Goal: Information Seeking & Learning: Learn about a topic

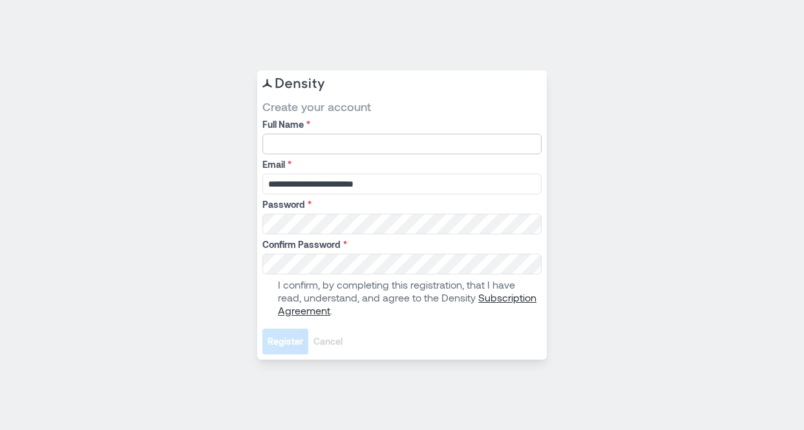
click at [297, 144] on input "Full Name *" at bounding box center [401, 144] width 279 height 21
type input "*"
type input "**********"
click at [272, 296] on span at bounding box center [267, 298] width 10 height 10
click at [279, 341] on span "Register" at bounding box center [285, 341] width 36 height 13
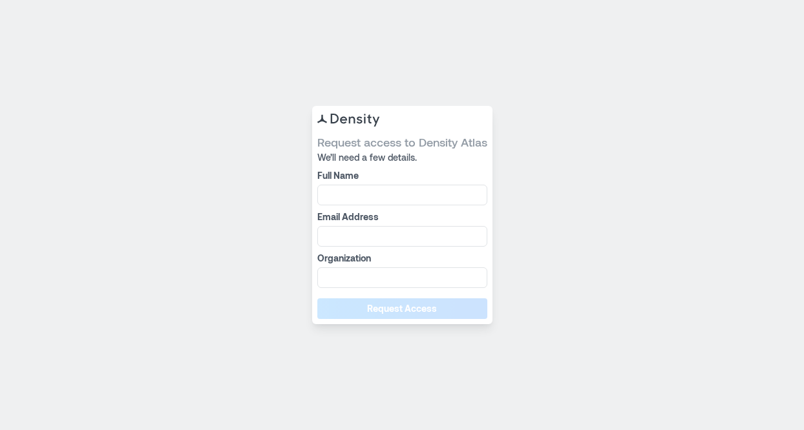
click at [569, 163] on div "Request access to Density Atlas We’ll need a few details. Full Name Email Addre…" at bounding box center [402, 215] width 804 height 430
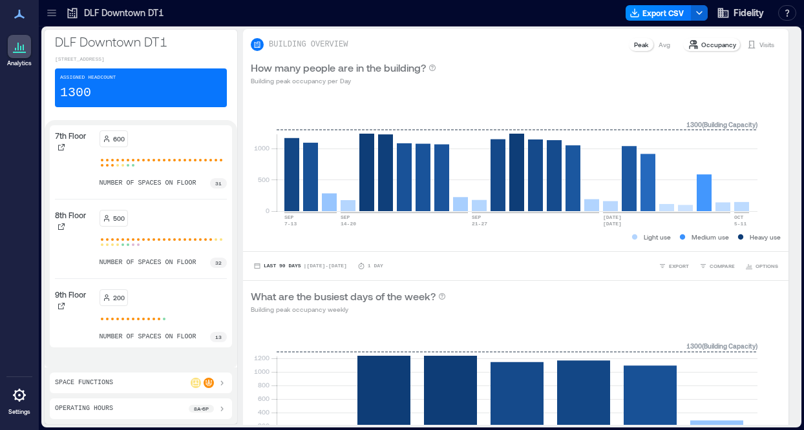
click at [19, 47] on icon at bounding box center [20, 47] width 16 height 16
click at [706, 42] on p "Occupancy" at bounding box center [718, 44] width 35 height 10
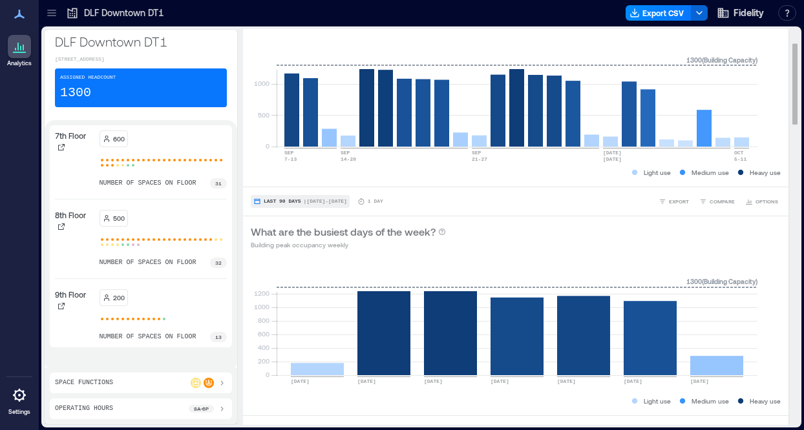
click at [346, 202] on span "| [DATE] - [DATE]" at bounding box center [325, 202] width 43 height 0
click at [594, 240] on div "What are the busiest days of the week? Building peak occupancy weekly" at bounding box center [516, 237] width 530 height 26
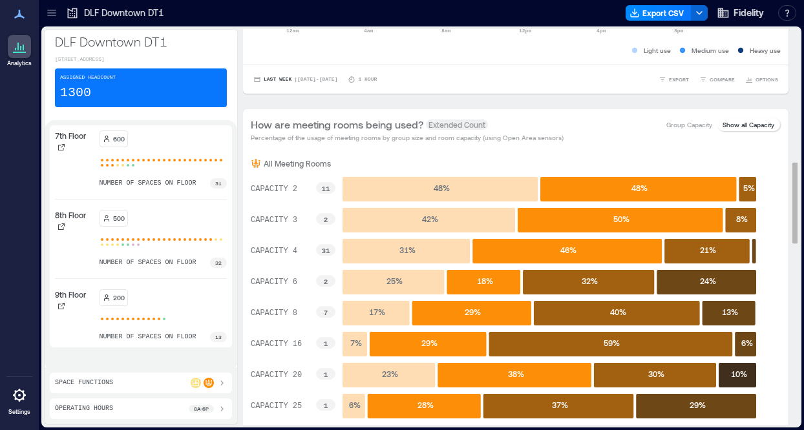
scroll to position [646, 0]
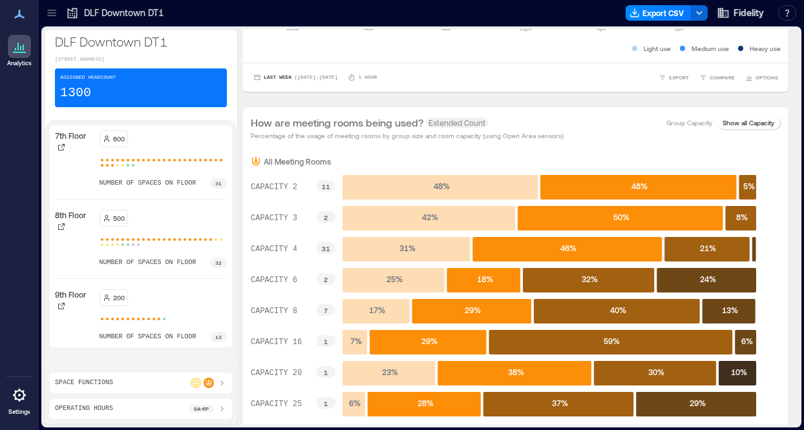
click at [21, 51] on icon at bounding box center [20, 47] width 16 height 16
click at [50, 11] on icon at bounding box center [51, 12] width 13 height 13
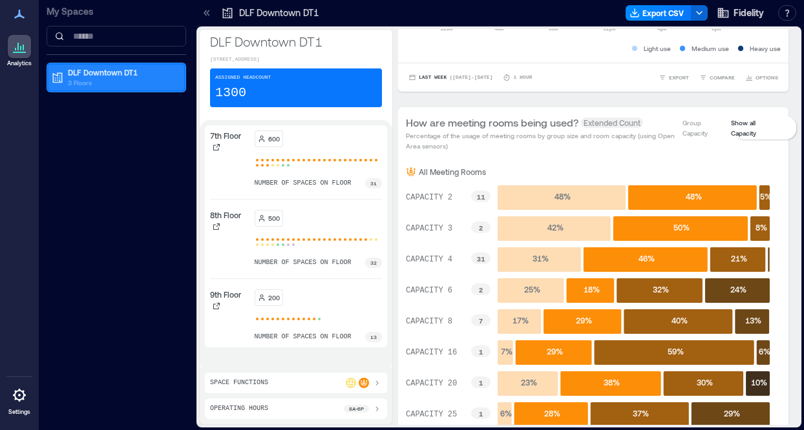
click at [121, 74] on p "DLF Downtown DT1" at bounding box center [122, 72] width 109 height 10
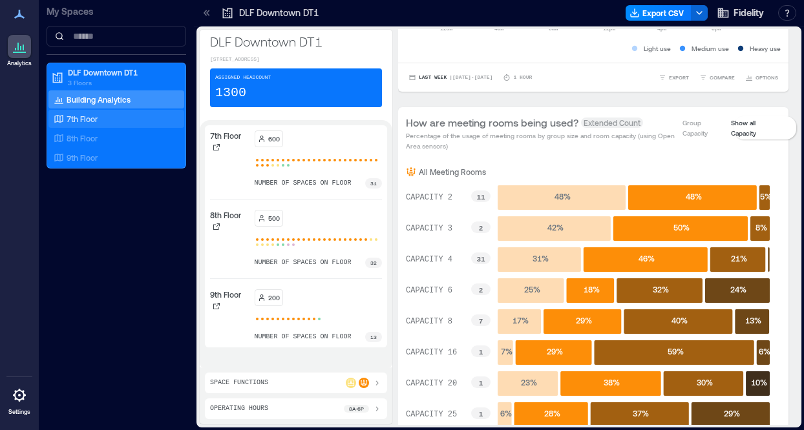
click at [89, 121] on p "7th Floor" at bounding box center [82, 119] width 31 height 10
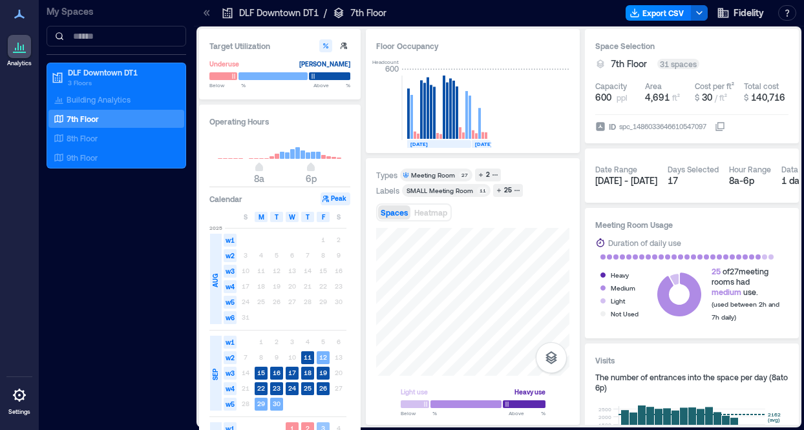
click at [326, 426] on rect at bounding box center [323, 429] width 13 height 13
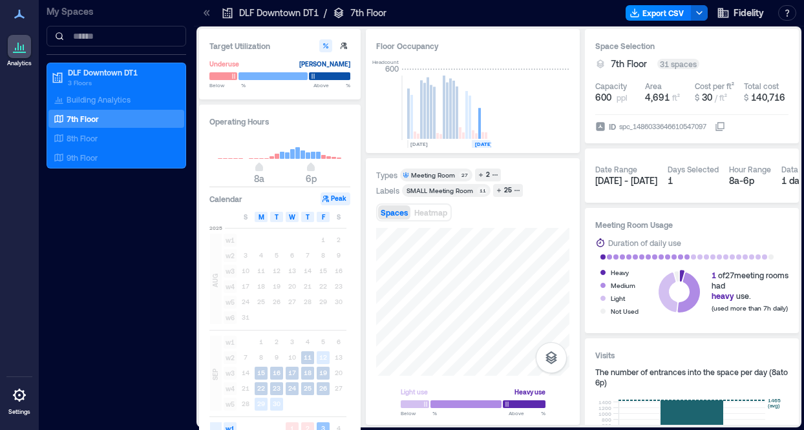
click at [323, 424] on text "3" at bounding box center [323, 428] width 4 height 8
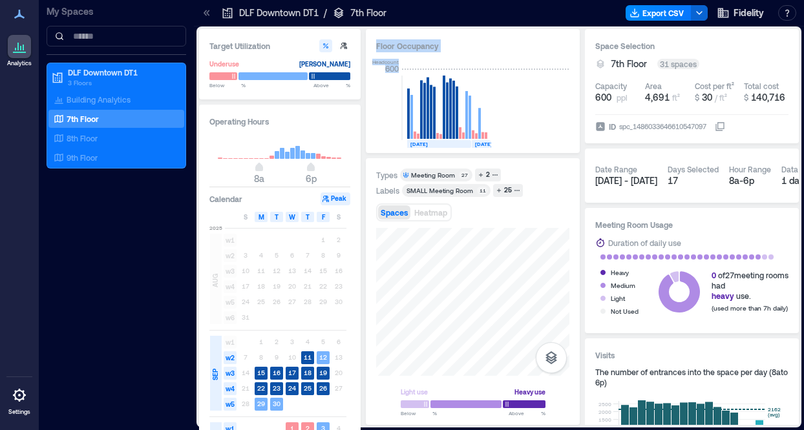
drag, startPoint x: 363, startPoint y: 228, endPoint x: 357, endPoint y: 358, distance: 130.0
click at [357, 358] on div "Target Utilization Underuse [PERSON_NAME] Below ** % Above ** % Operating Hours…" at bounding box center [499, 227] width 600 height 396
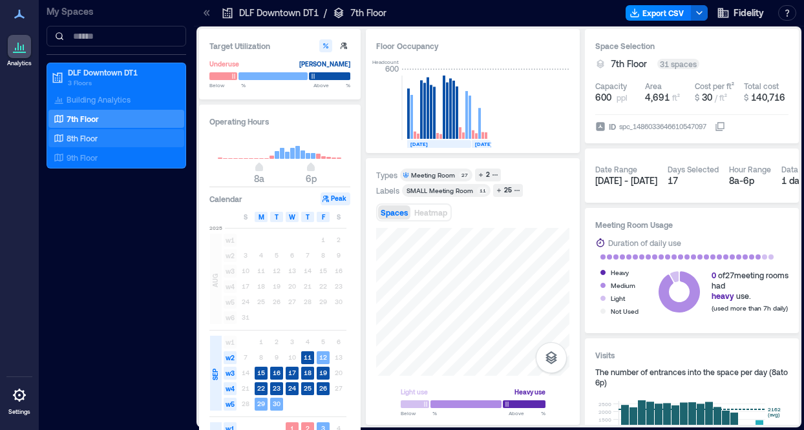
click at [92, 133] on p "8th Floor" at bounding box center [82, 138] width 31 height 10
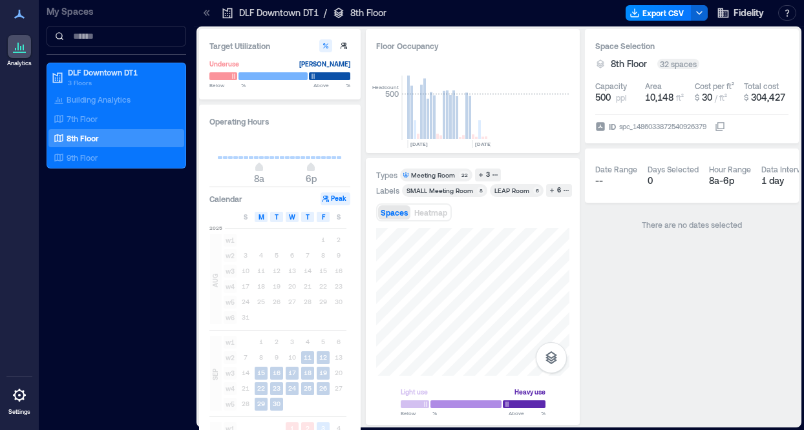
click at [340, 427] on div "1 2 3 4" at bounding box center [292, 429] width 109 height 16
click at [339, 211] on div "S M T W T F S" at bounding box center [277, 217] width 137 height 13
click at [339, 214] on span "S" at bounding box center [339, 217] width 4 height 10
click at [326, 219] on div "F" at bounding box center [323, 217] width 13 height 10
click at [311, 215] on div "T" at bounding box center [307, 217] width 13 height 10
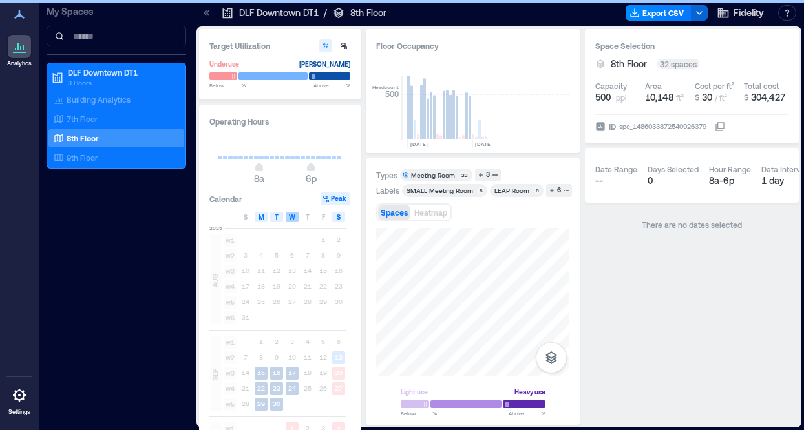
click at [293, 215] on span "W" at bounding box center [292, 217] width 6 height 10
click at [273, 219] on div "T" at bounding box center [276, 217] width 13 height 10
click at [261, 217] on span "M" at bounding box center [261, 217] width 6 height 10
click at [341, 219] on div "S" at bounding box center [338, 217] width 13 height 10
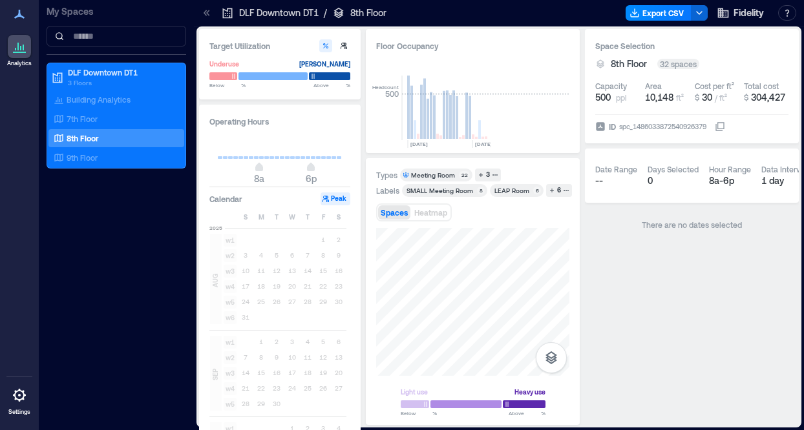
click at [340, 429] on div "1 2 3 4" at bounding box center [292, 429] width 109 height 16
click at [323, 429] on div "1 2 3 4" at bounding box center [292, 429] width 109 height 16
click at [323, 216] on span "F" at bounding box center [323, 217] width 3 height 10
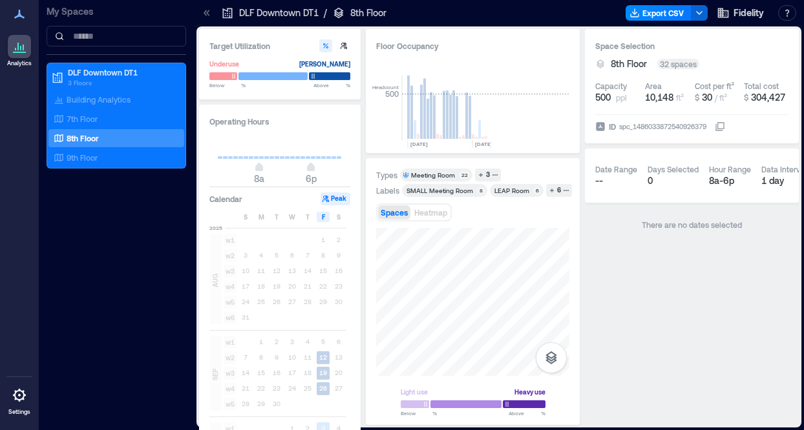
click at [15, 14] on icon at bounding box center [20, 14] width 16 height 16
click at [17, 50] on icon at bounding box center [20, 47] width 16 height 16
click at [21, 52] on icon at bounding box center [19, 52] width 13 height 1
click at [90, 43] on input at bounding box center [117, 36] width 140 height 21
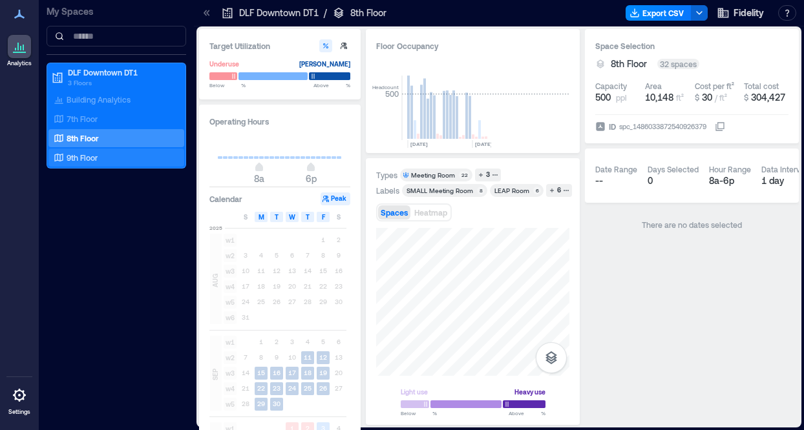
click at [75, 151] on div "9th Floor" at bounding box center [113, 157] width 125 height 13
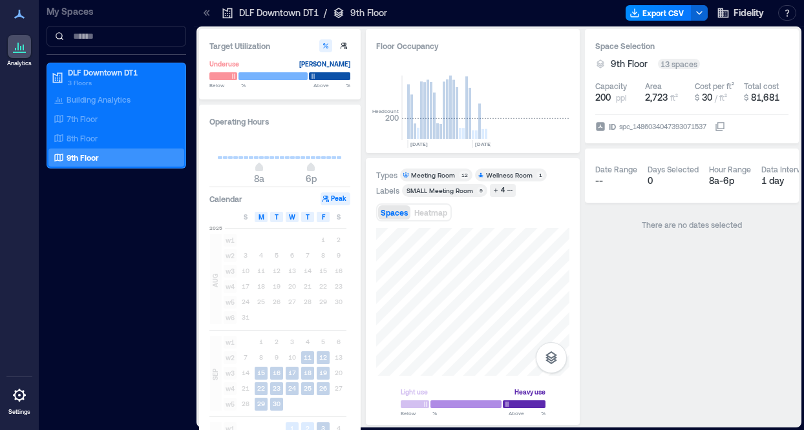
click at [339, 430] on div "1 2 3 4" at bounding box center [292, 429] width 109 height 16
click at [19, 396] on icon at bounding box center [19, 395] width 3 height 3
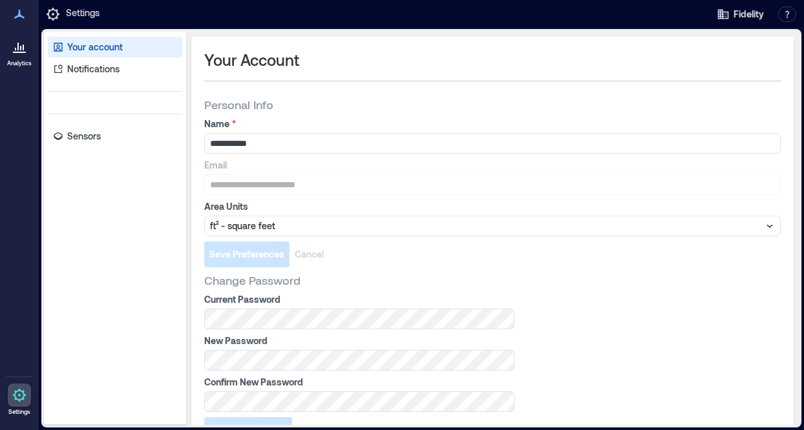
click at [21, 51] on icon at bounding box center [20, 47] width 16 height 16
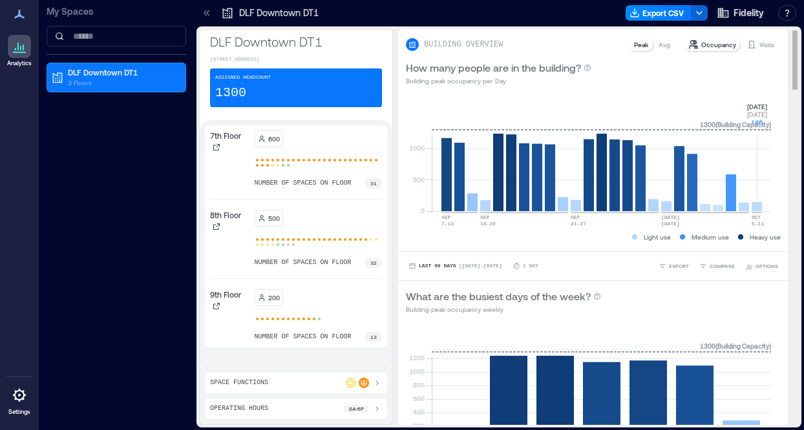
click at [755, 207] on rect at bounding box center [601, 156] width 339 height 110
click at [769, 205] on rect at bounding box center [601, 156] width 339 height 110
click at [753, 205] on rect at bounding box center [601, 156] width 339 height 110
click at [766, 206] on rect at bounding box center [601, 156] width 339 height 110
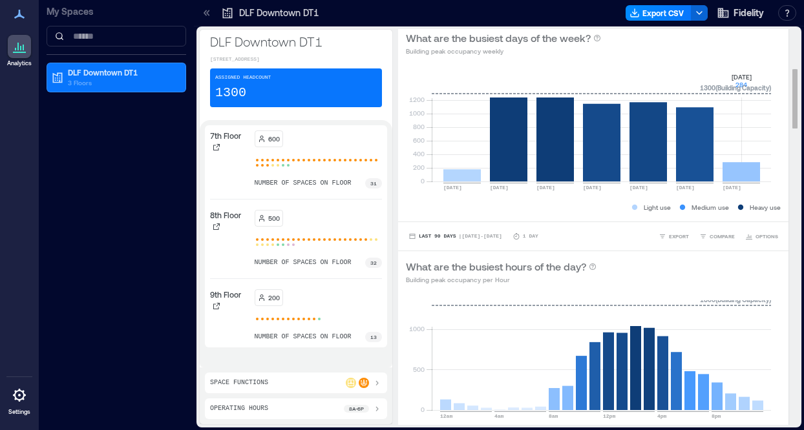
scroll to position [194, 0]
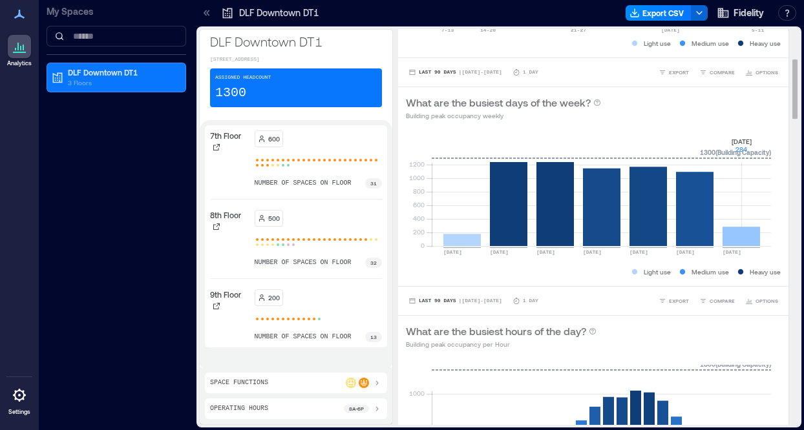
click at [769, 238] on rect at bounding box center [601, 191] width 339 height 110
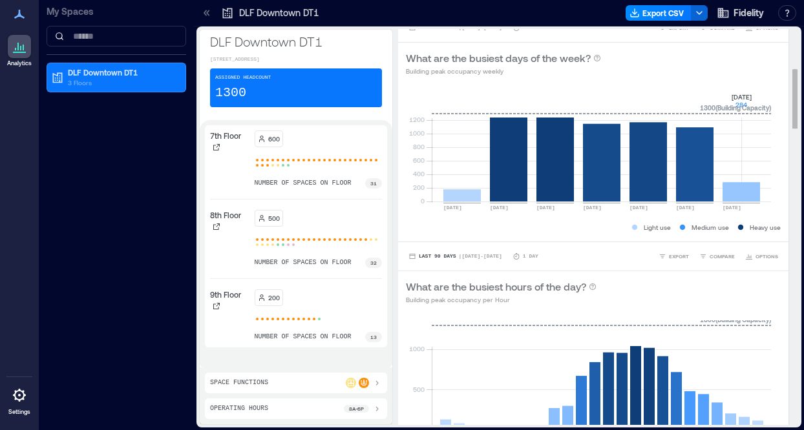
scroll to position [258, 0]
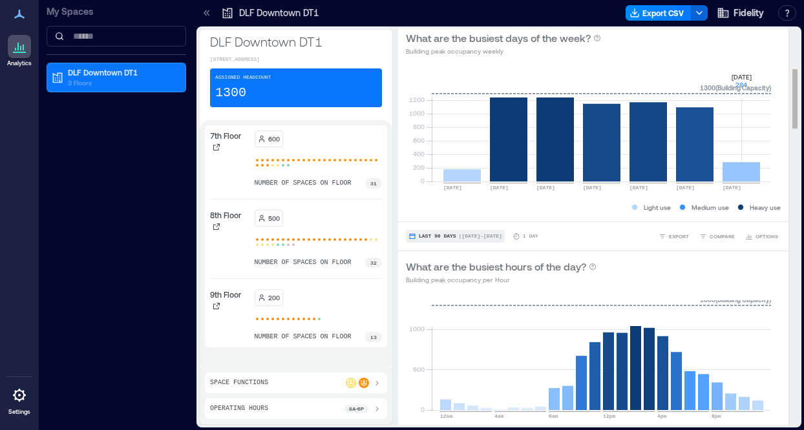
click at [490, 231] on button "Last 90 Days | [DATE] - [DATE]" at bounding box center [455, 236] width 99 height 13
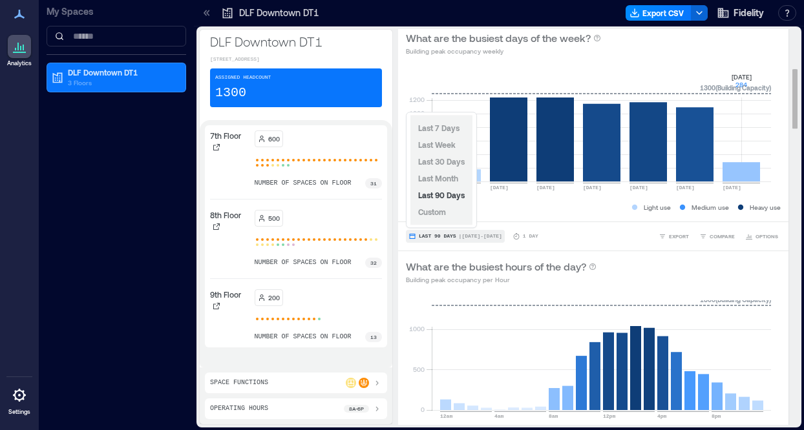
click at [482, 236] on span "| [DATE] - [DATE]" at bounding box center [480, 236] width 43 height 0
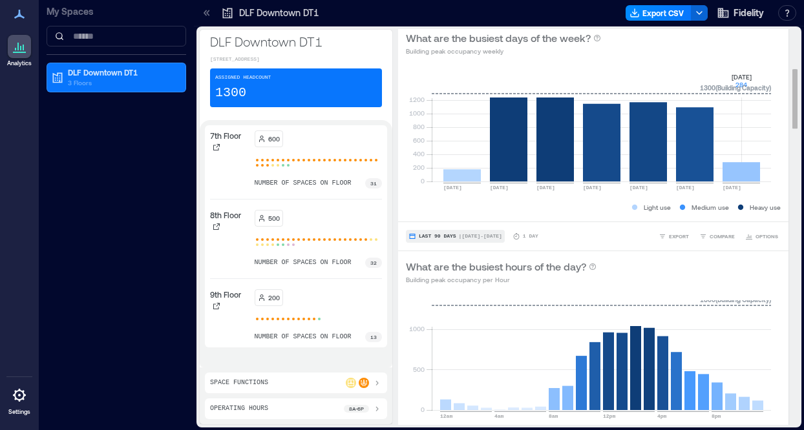
click at [482, 236] on span "| [DATE] - [DATE]" at bounding box center [480, 236] width 43 height 0
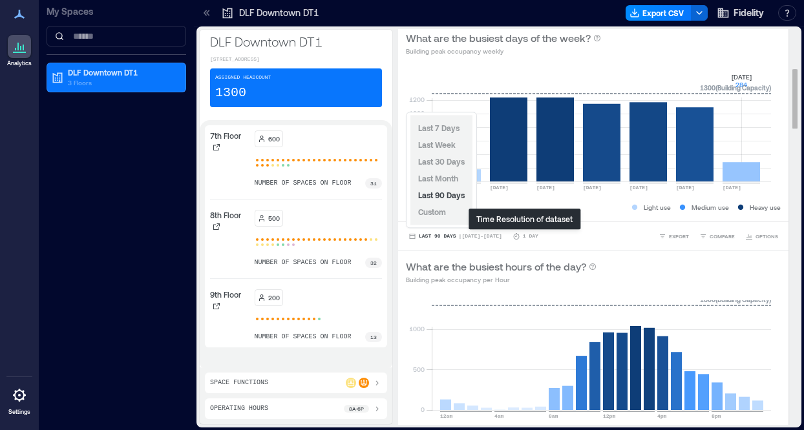
click at [526, 234] on p "1 Day" at bounding box center [531, 237] width 16 height 8
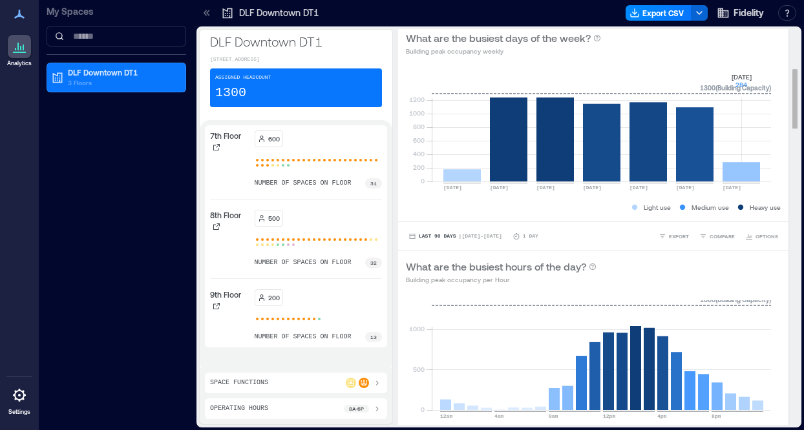
click at [530, 234] on p "1 Day" at bounding box center [531, 237] width 16 height 8
click at [518, 235] on icon at bounding box center [516, 237] width 8 height 8
click at [525, 235] on p "1 Day" at bounding box center [531, 237] width 16 height 8
click at [477, 236] on span "| [DATE] - [DATE]" at bounding box center [480, 236] width 43 height 0
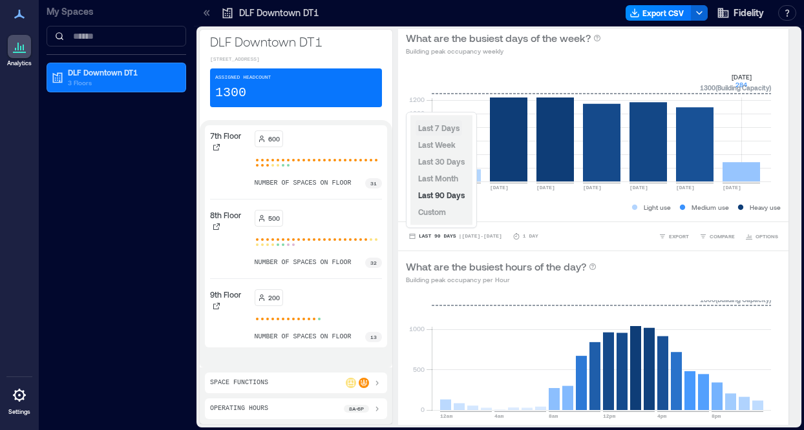
click at [448, 124] on span "Last 7 Days" at bounding box center [438, 127] width 41 height 9
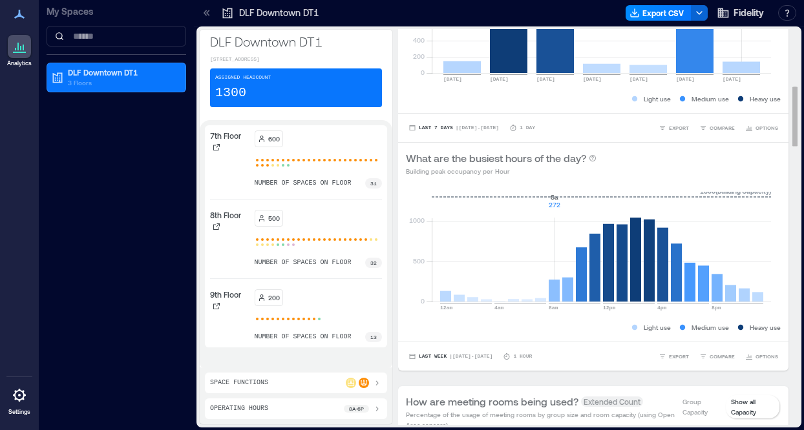
scroll to position [388, 0]
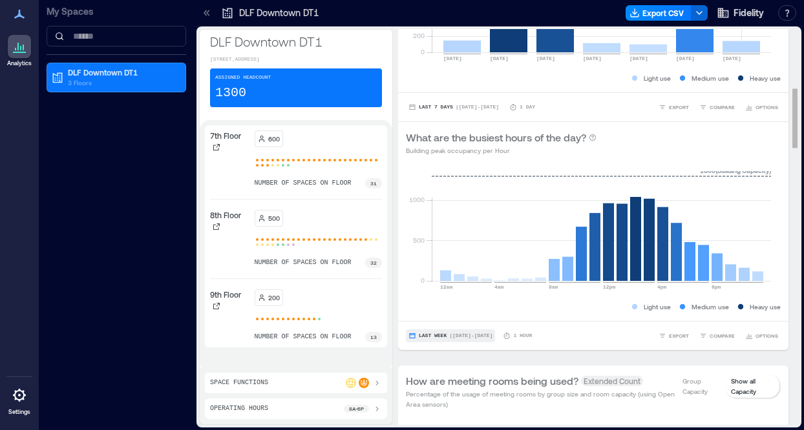
click at [434, 336] on span "Last Week" at bounding box center [433, 336] width 28 height 0
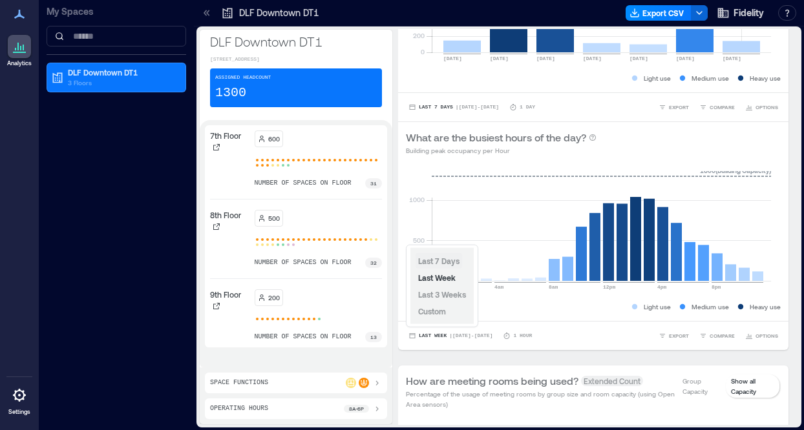
click at [448, 259] on span "Last 7 Days" at bounding box center [438, 261] width 41 height 9
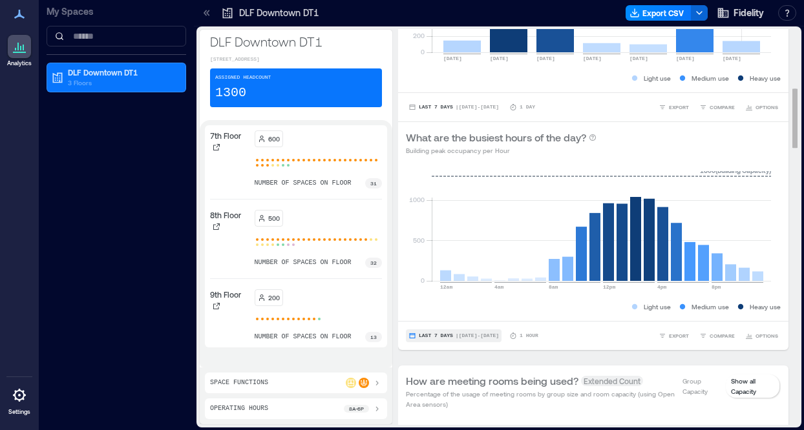
click at [487, 336] on span "| [DATE] - [DATE]" at bounding box center [477, 336] width 43 height 0
click at [564, 310] on div "Light use Medium use Heavy use" at bounding box center [593, 306] width 375 height 13
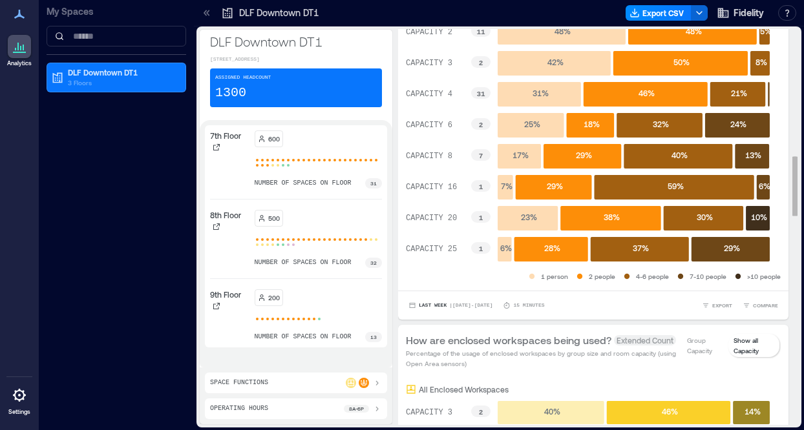
scroll to position [840, 0]
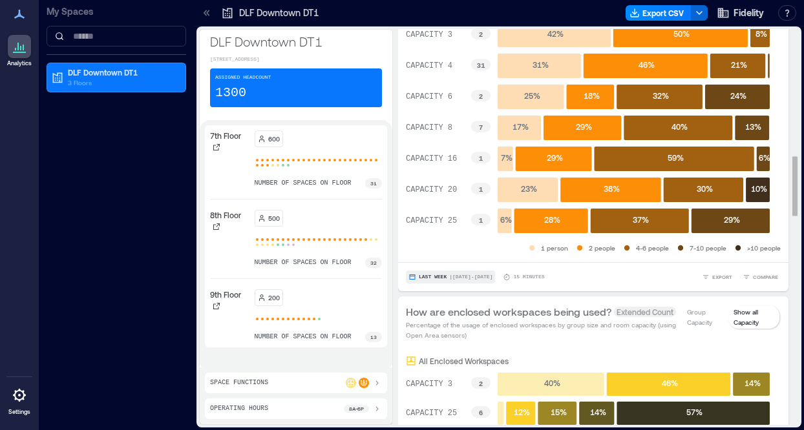
click at [472, 277] on span "| [DATE] - [DATE]" at bounding box center [470, 277] width 43 height 0
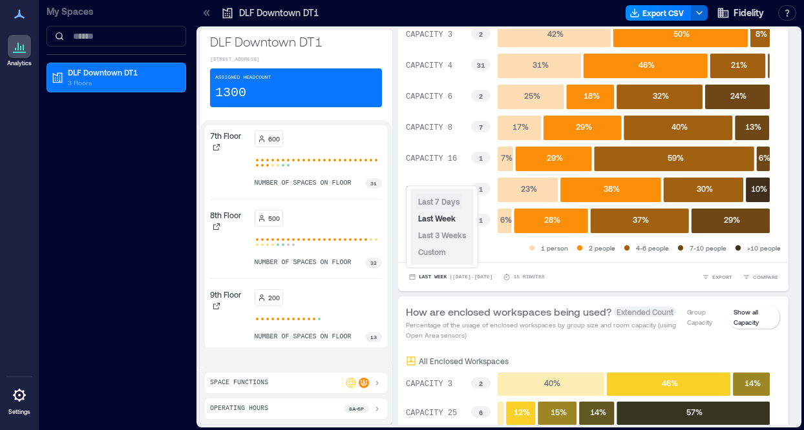
click at [442, 200] on span "Last 7 Days" at bounding box center [438, 201] width 41 height 9
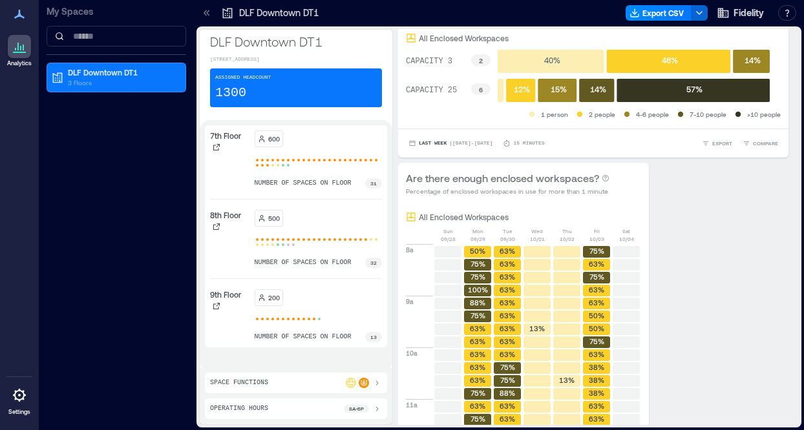
scroll to position [1163, 0]
click at [112, 79] on p "3 Floors" at bounding box center [122, 83] width 109 height 10
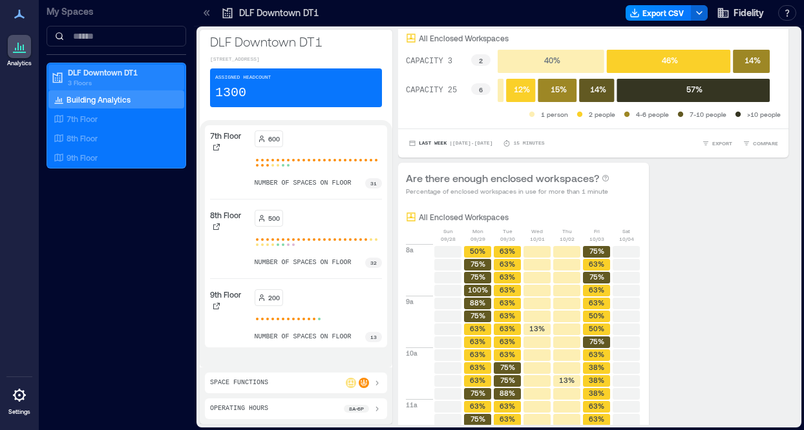
click at [83, 78] on p "3 Floors" at bounding box center [122, 83] width 109 height 10
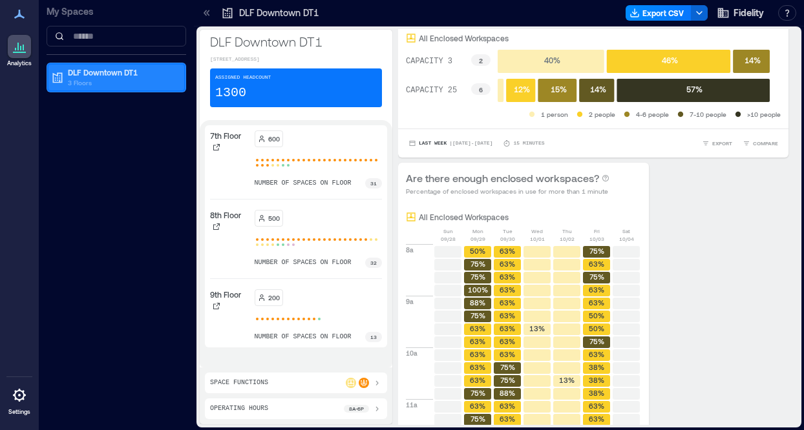
click at [83, 78] on p "3 Floors" at bounding box center [122, 83] width 109 height 10
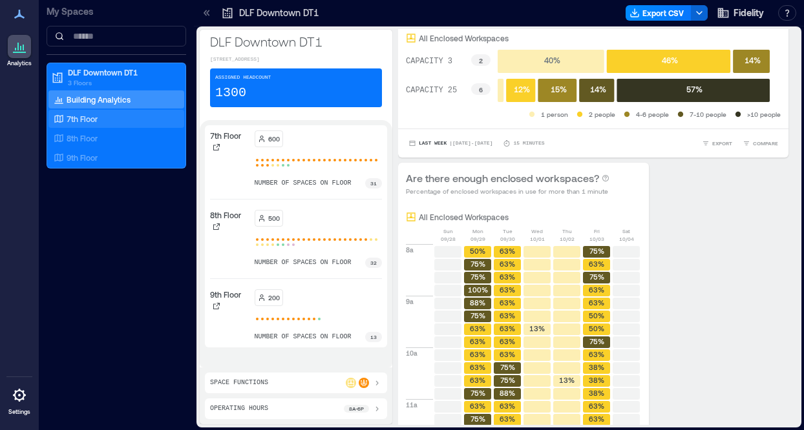
click at [95, 120] on p "7th Floor" at bounding box center [82, 119] width 31 height 10
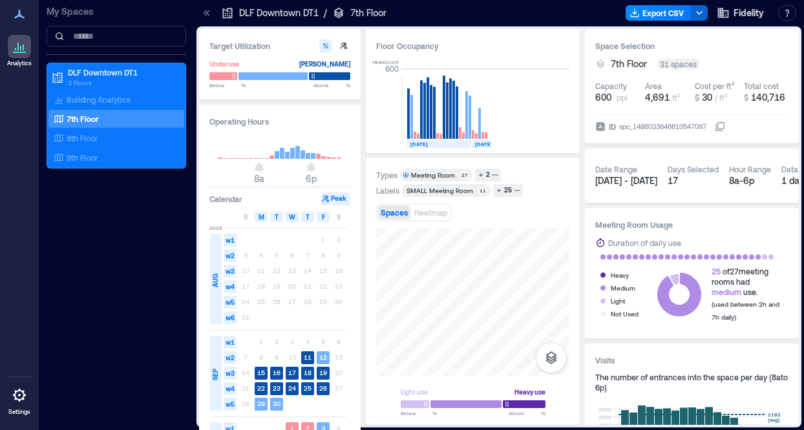
click at [19, 45] on icon at bounding box center [20, 47] width 16 height 16
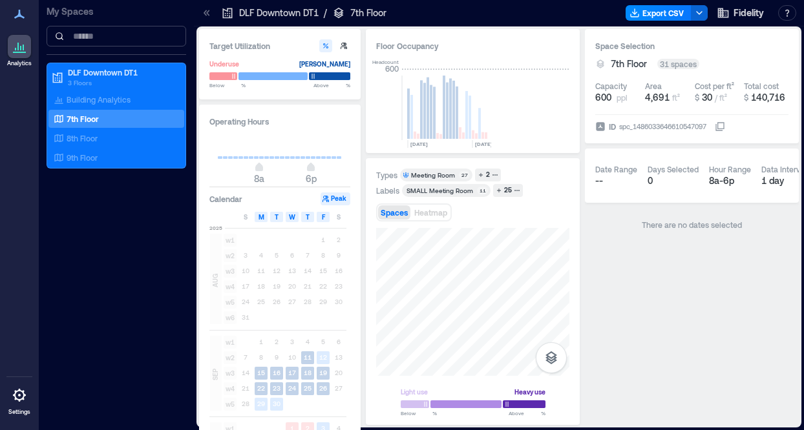
click at [98, 36] on input at bounding box center [117, 36] width 140 height 21
click at [21, 50] on icon at bounding box center [20, 47] width 16 height 16
click at [92, 96] on p "Building Analytics" at bounding box center [99, 99] width 64 height 10
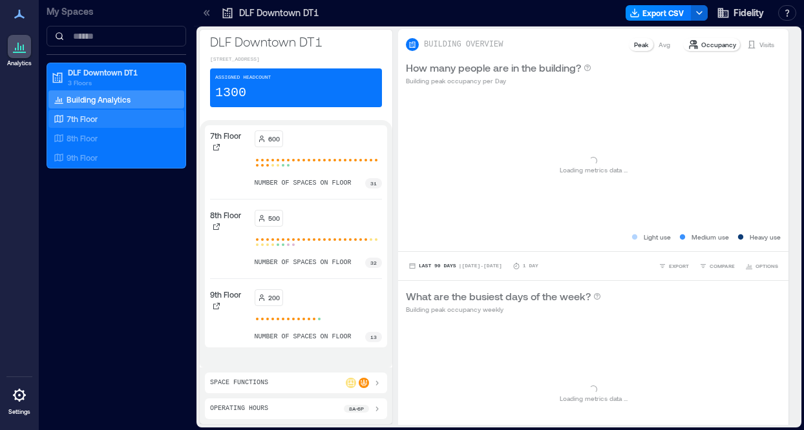
click at [88, 118] on p "7th Floor" at bounding box center [82, 119] width 31 height 10
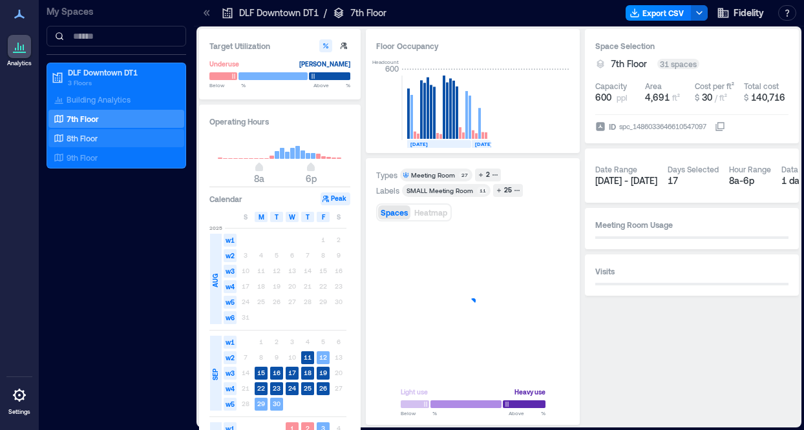
click at [94, 134] on p "8th Floor" at bounding box center [82, 138] width 31 height 10
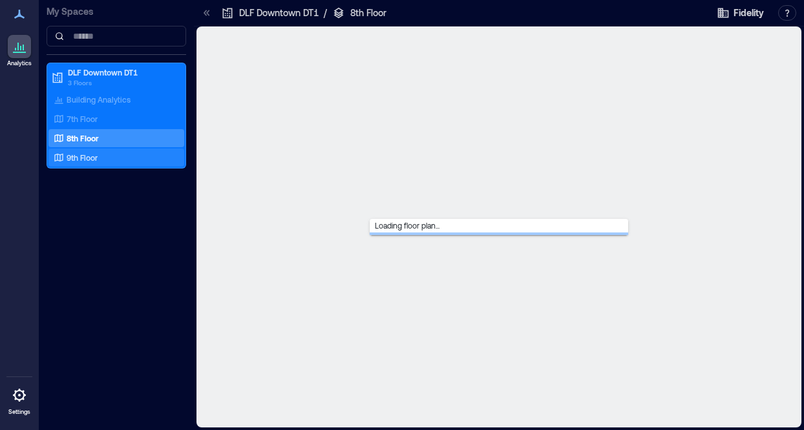
click at [94, 156] on p "9th Floor" at bounding box center [82, 157] width 31 height 10
